Goal: Task Accomplishment & Management: Use online tool/utility

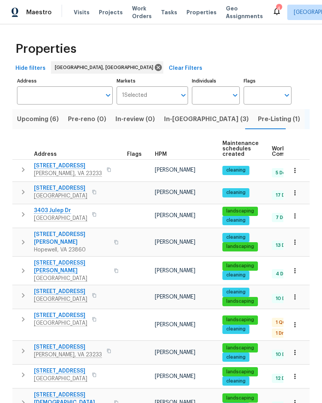
click at [184, 120] on span "In-[GEOGRAPHIC_DATA] (3)" at bounding box center [206, 119] width 85 height 11
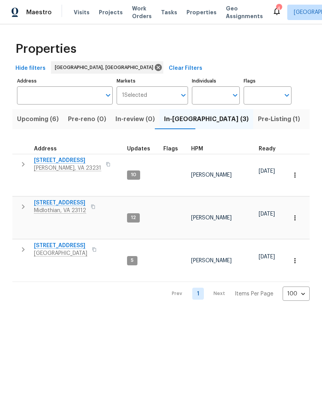
click at [27, 202] on icon "button" at bounding box center [23, 206] width 9 height 9
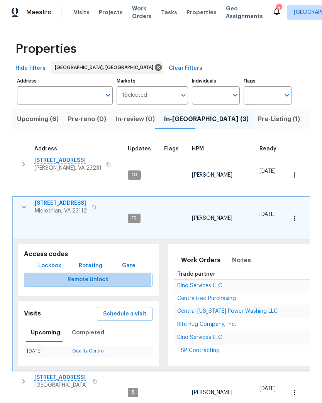
click at [64, 275] on span "Remote Unlock" at bounding box center [88, 280] width 116 height 10
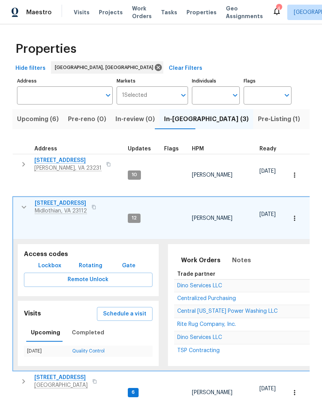
click at [48, 382] on span "[GEOGRAPHIC_DATA]" at bounding box center [60, 386] width 53 height 8
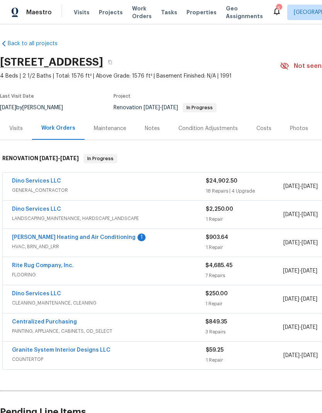
click at [100, 239] on link "Mayer Heating and Air Conditioning" at bounding box center [74, 237] width 124 height 5
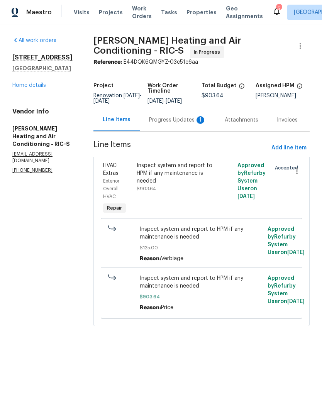
click at [183, 120] on div "Progress Updates 1" at bounding box center [177, 120] width 57 height 8
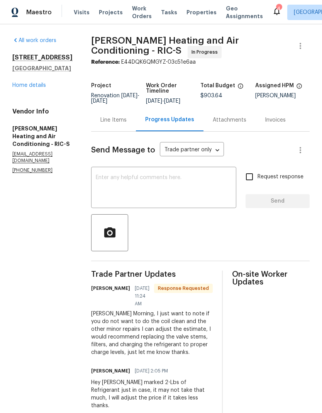
click at [194, 186] on textarea at bounding box center [164, 188] width 136 height 27
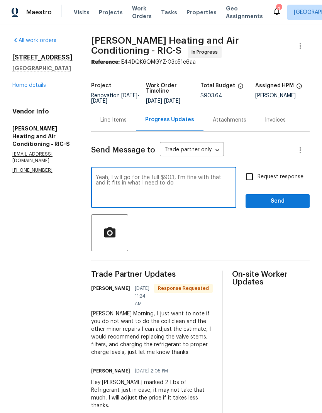
type textarea "Yeah, I will go for the full $903, I’m fine with that and it fits in what I nee…"
click at [277, 199] on span "Send" at bounding box center [278, 201] width 52 height 10
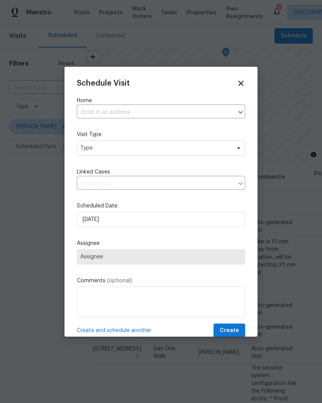
scroll to position [662, 12]
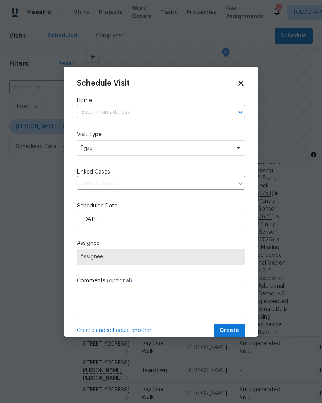
click at [186, 113] on input "text" at bounding box center [150, 113] width 147 height 12
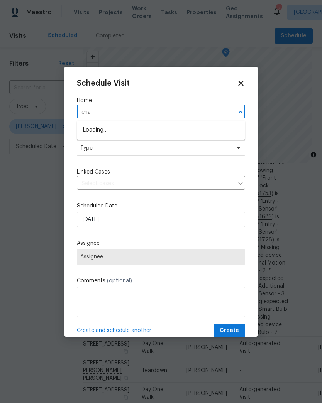
type input "cham"
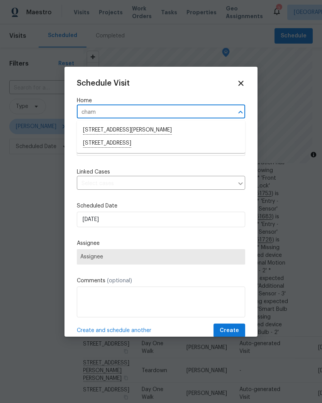
click at [91, 148] on li "4316 Chamberlayne Ave, Richmond, VA 23227" at bounding box center [161, 143] width 168 height 13
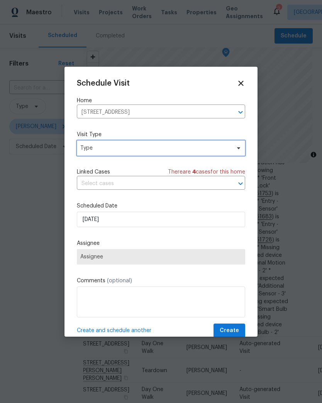
click at [85, 151] on span "Type" at bounding box center [155, 148] width 150 height 8
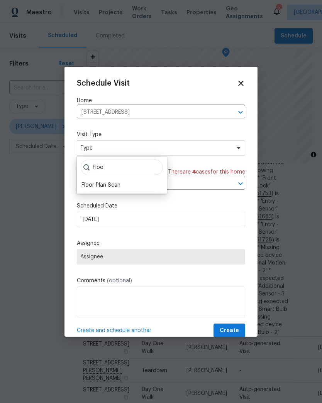
type input "Floo"
click at [90, 186] on div "Floor Plan Scan" at bounding box center [100, 185] width 39 height 8
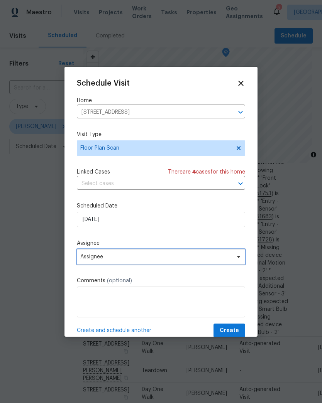
click at [240, 263] on span "Assignee" at bounding box center [161, 256] width 168 height 15
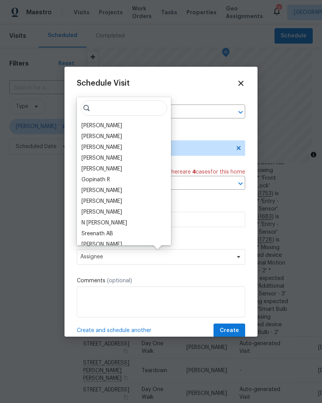
click at [86, 124] on div "[PERSON_NAME]" at bounding box center [101, 126] width 41 height 8
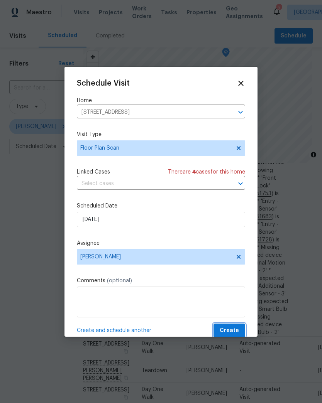
click at [239, 330] on button "Create" at bounding box center [229, 331] width 32 height 14
